Goal: Task Accomplishment & Management: Use online tool/utility

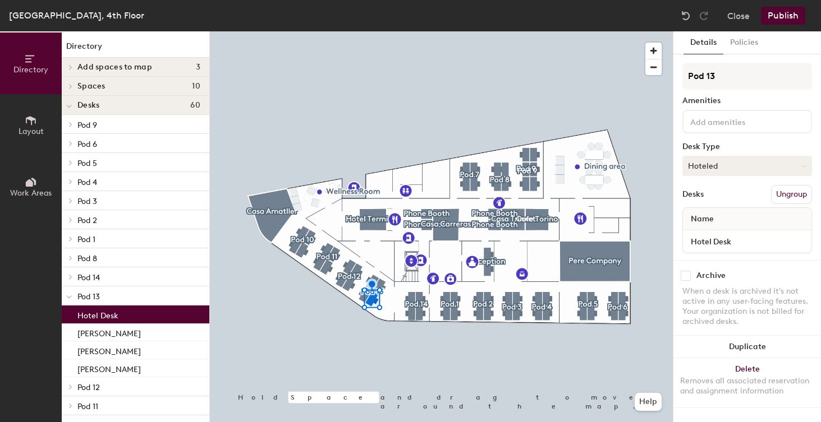
click at [713, 162] on button "Hoteled" at bounding box center [747, 166] width 130 height 20
click at [709, 198] on div "Assigned" at bounding box center [739, 200] width 112 height 17
click at [735, 241] on input "Hotel Desk" at bounding box center [747, 242] width 124 height 16
type input "[PERSON_NAME]"
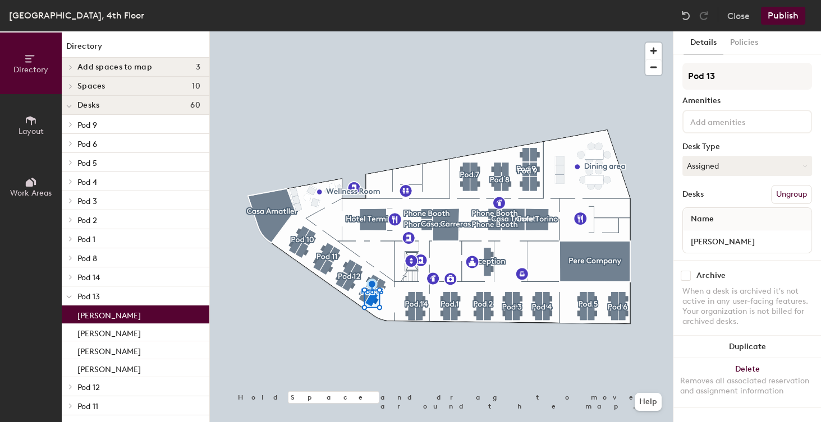
click at [778, 16] on button "Publish" at bounding box center [783, 16] width 44 height 18
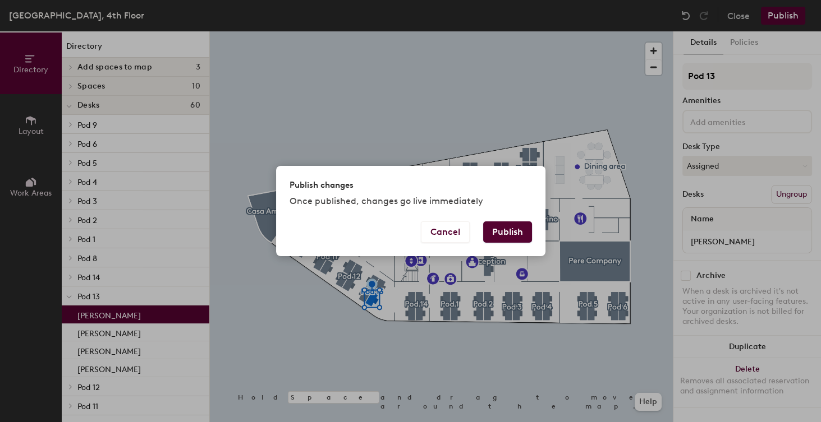
click at [516, 236] on button "Publish" at bounding box center [507, 232] width 49 height 21
